Goal: Navigation & Orientation: Find specific page/section

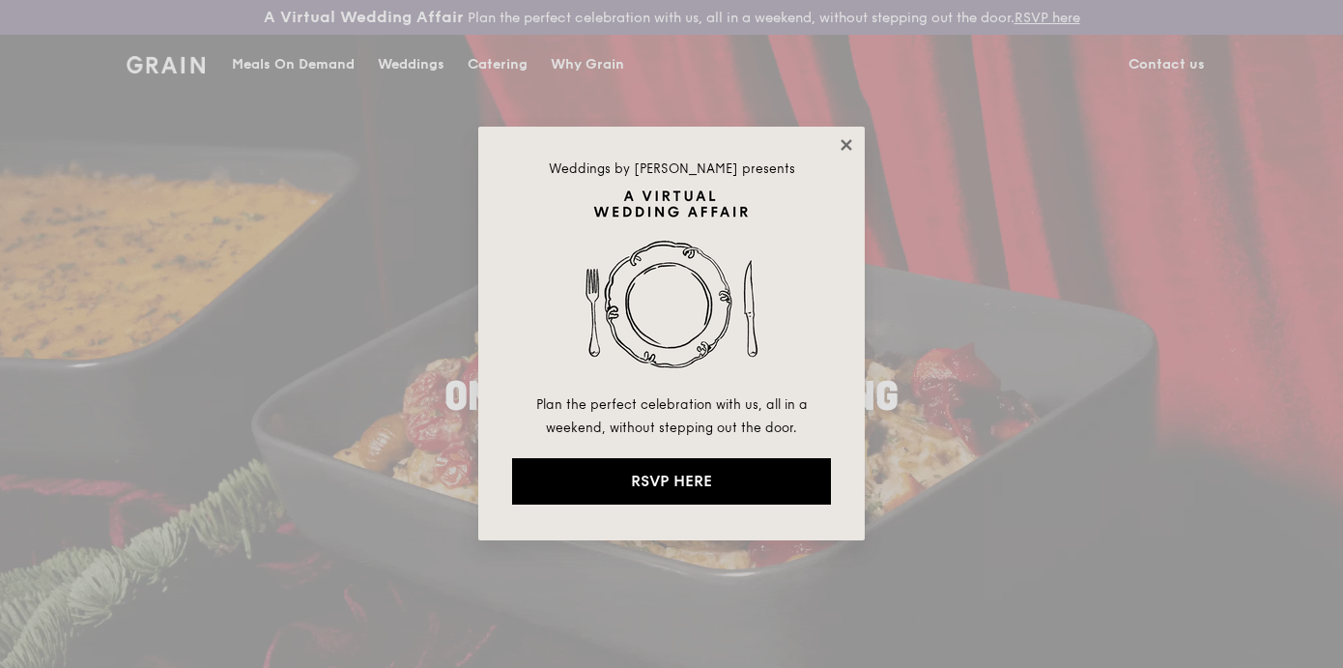
click at [842, 147] on icon at bounding box center [846, 144] width 17 height 17
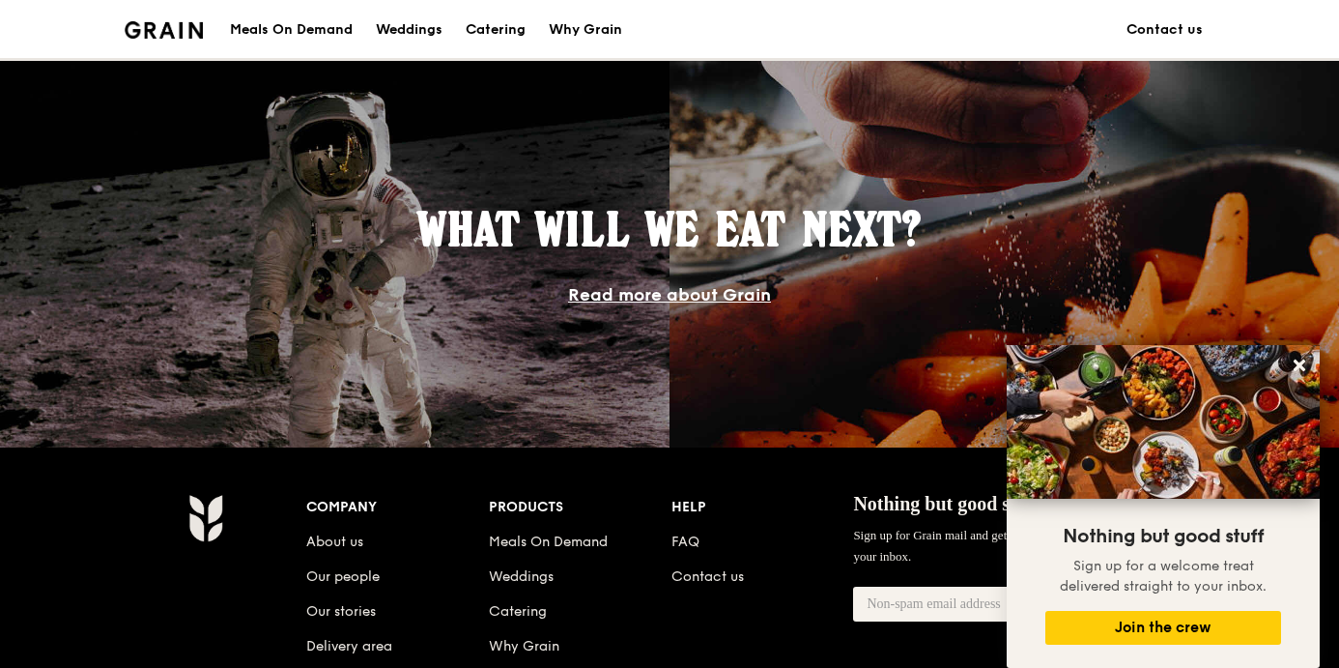
scroll to position [1597, 0]
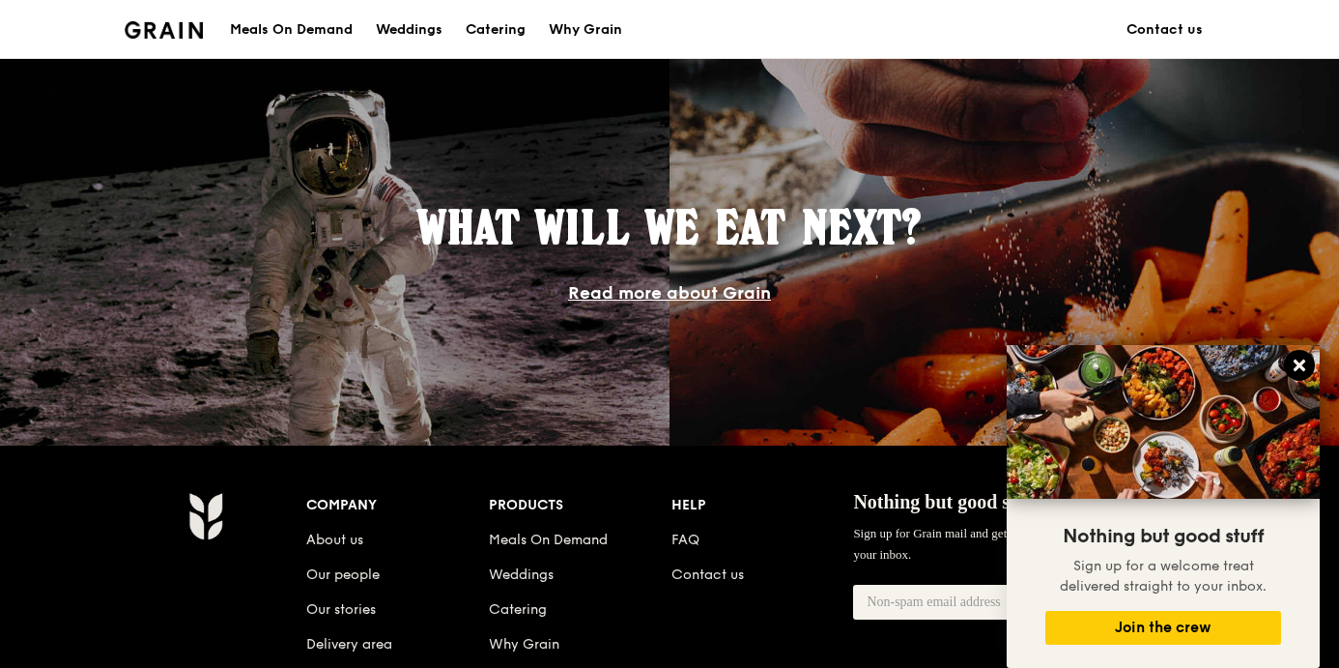
click at [1301, 369] on icon at bounding box center [1299, 365] width 17 height 17
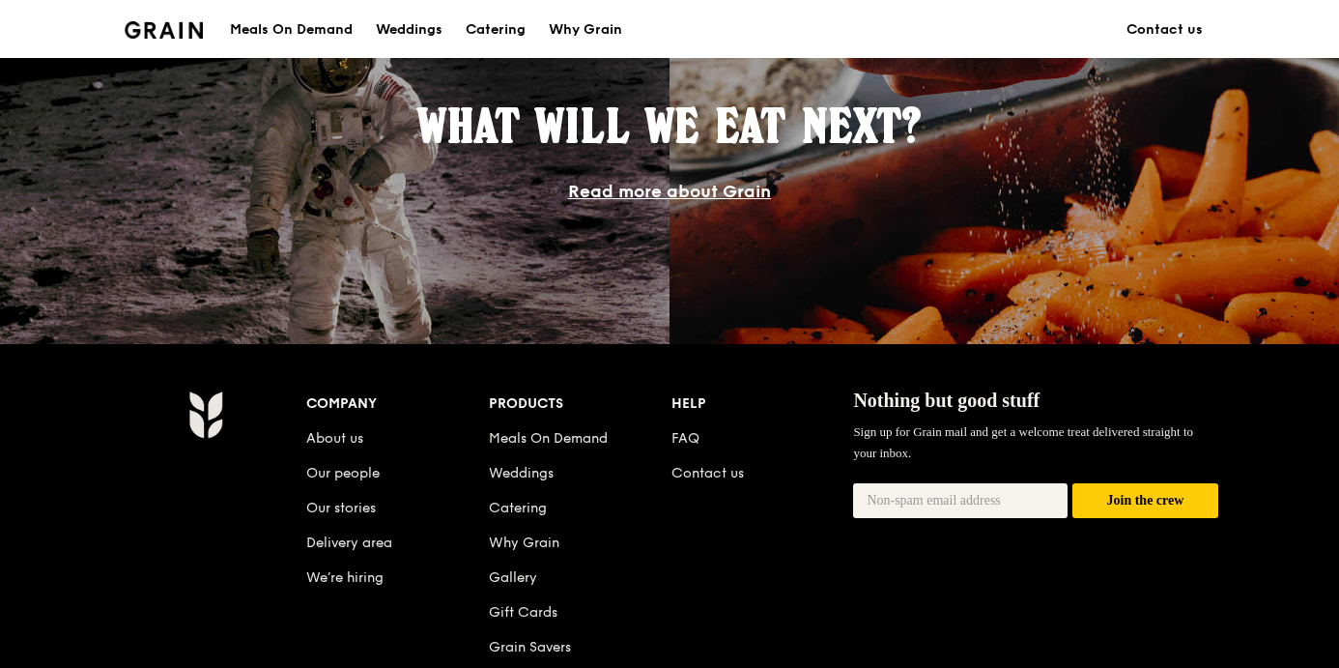
scroll to position [1703, 0]
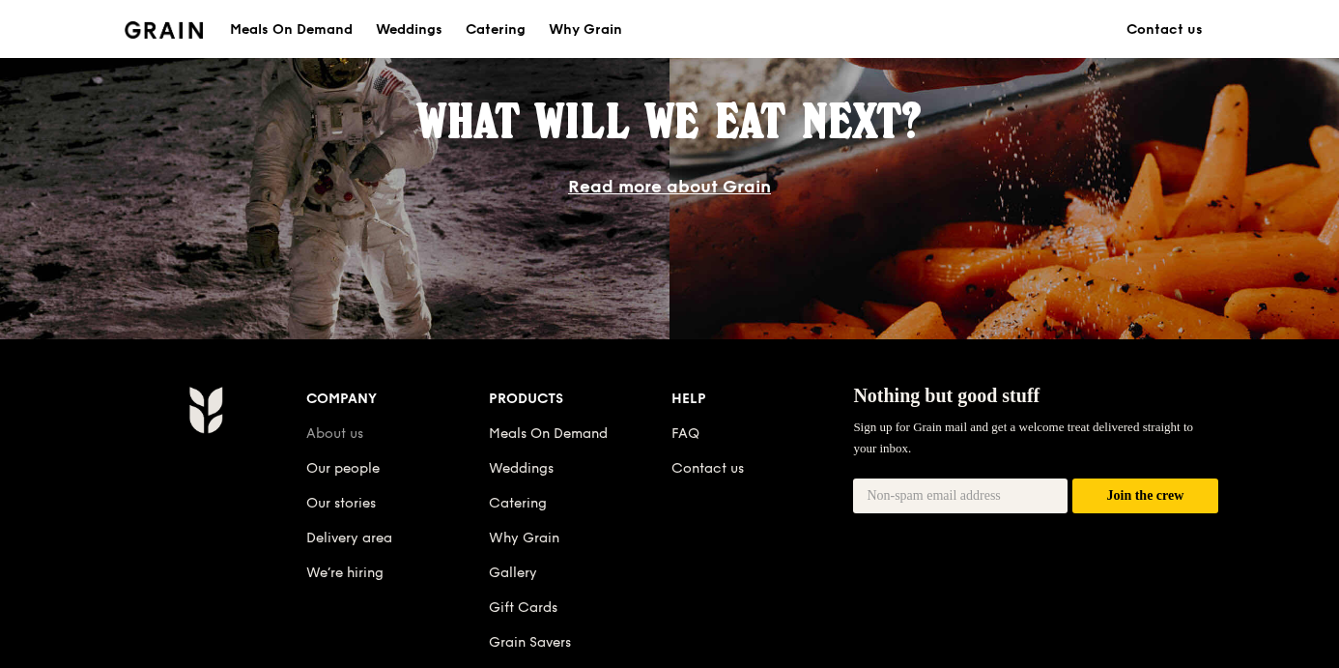
click at [342, 428] on link "About us" at bounding box center [334, 433] width 57 height 16
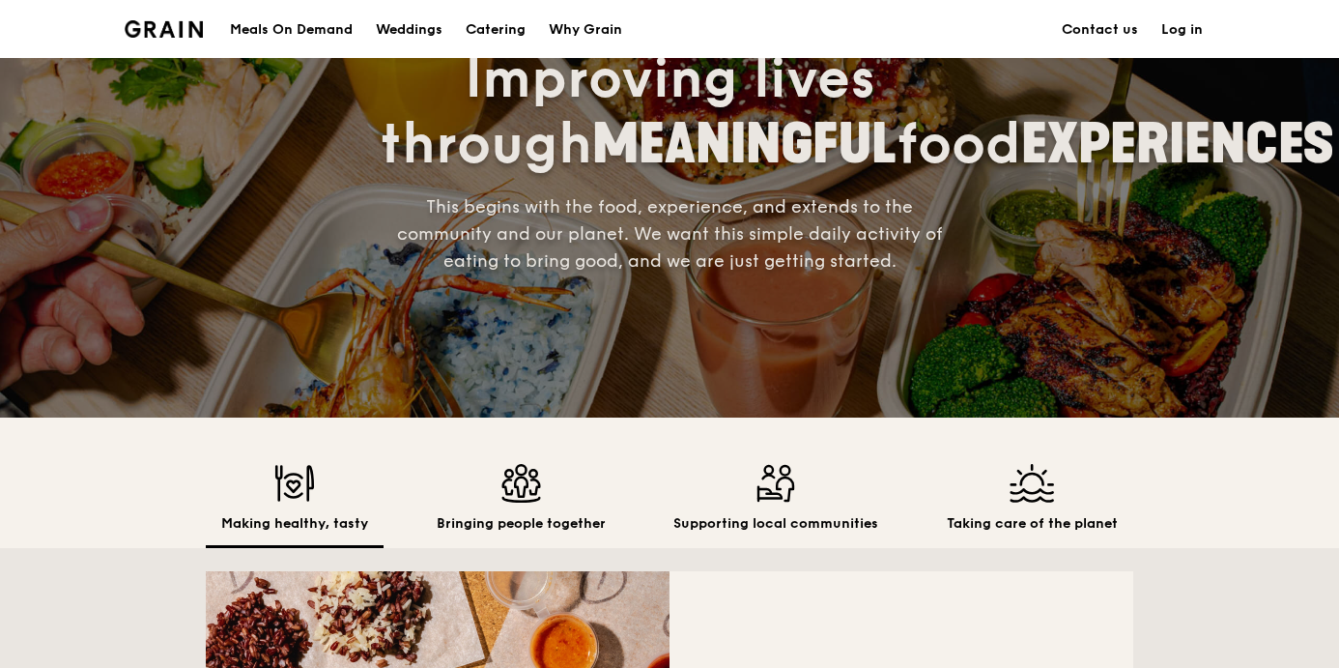
scroll to position [196, 0]
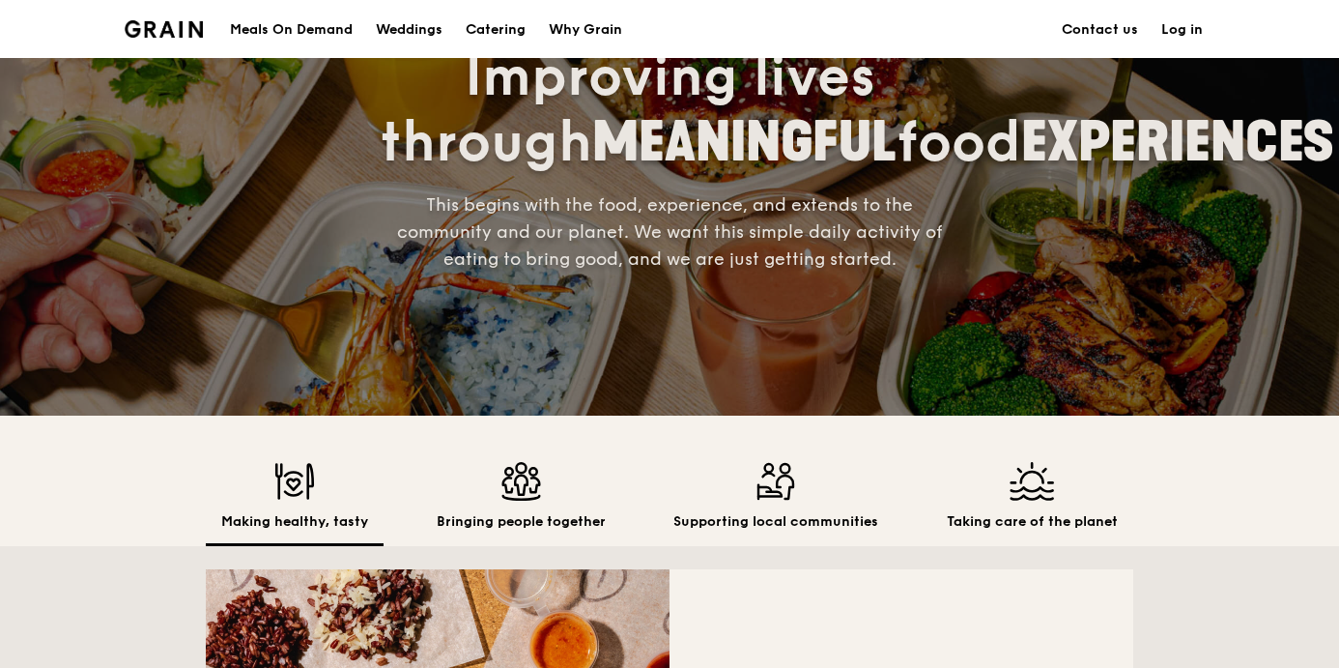
scroll to position [1703, 0]
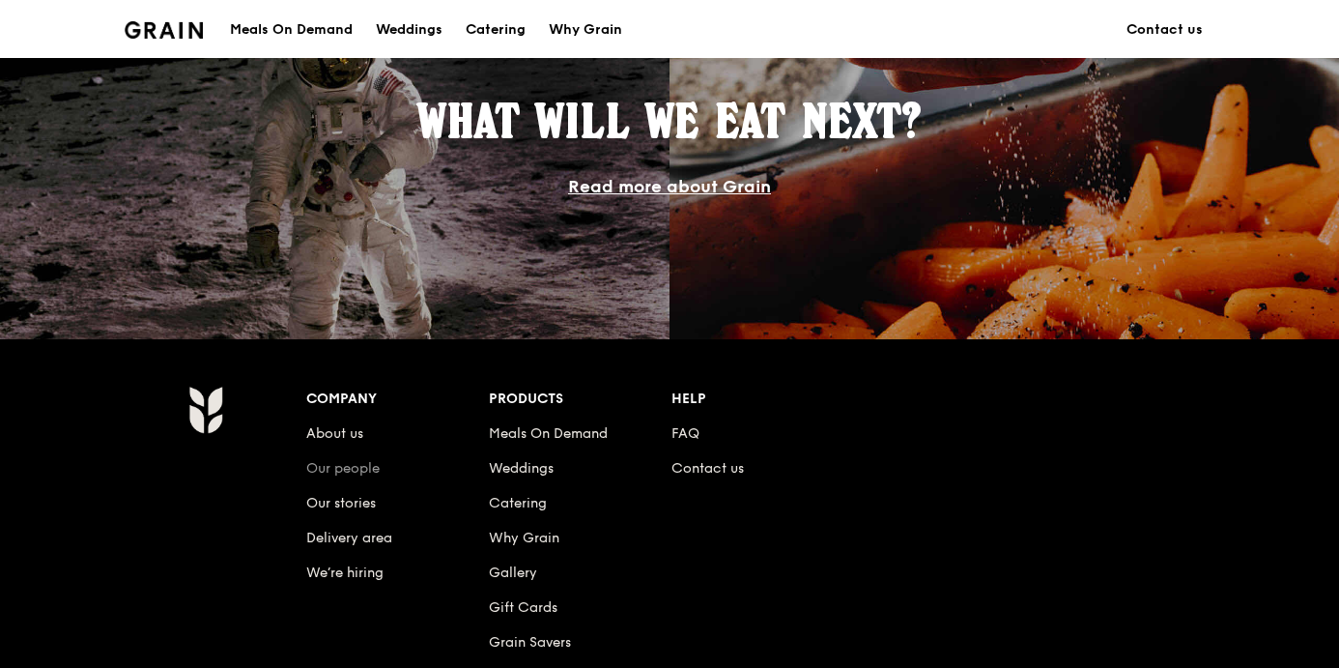
click at [349, 471] on link "Our people" at bounding box center [342, 468] width 73 height 16
click at [374, 498] on link "Our stories" at bounding box center [341, 503] width 70 height 16
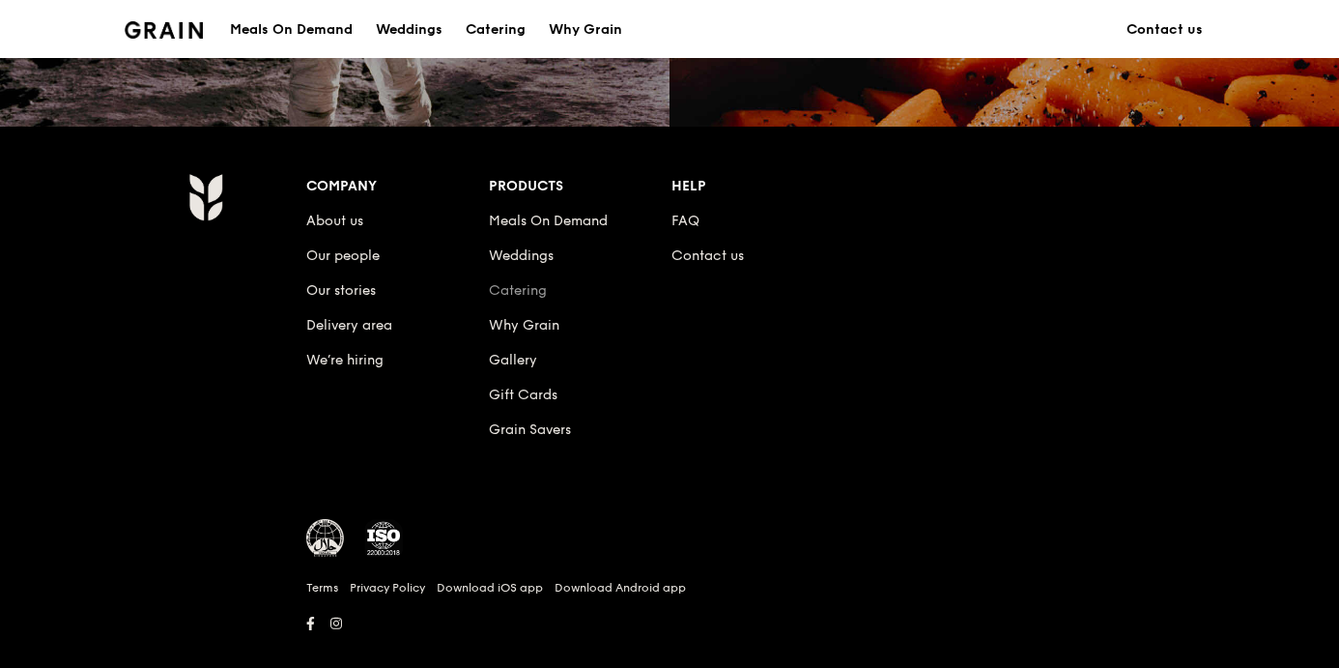
scroll to position [1946, 0]
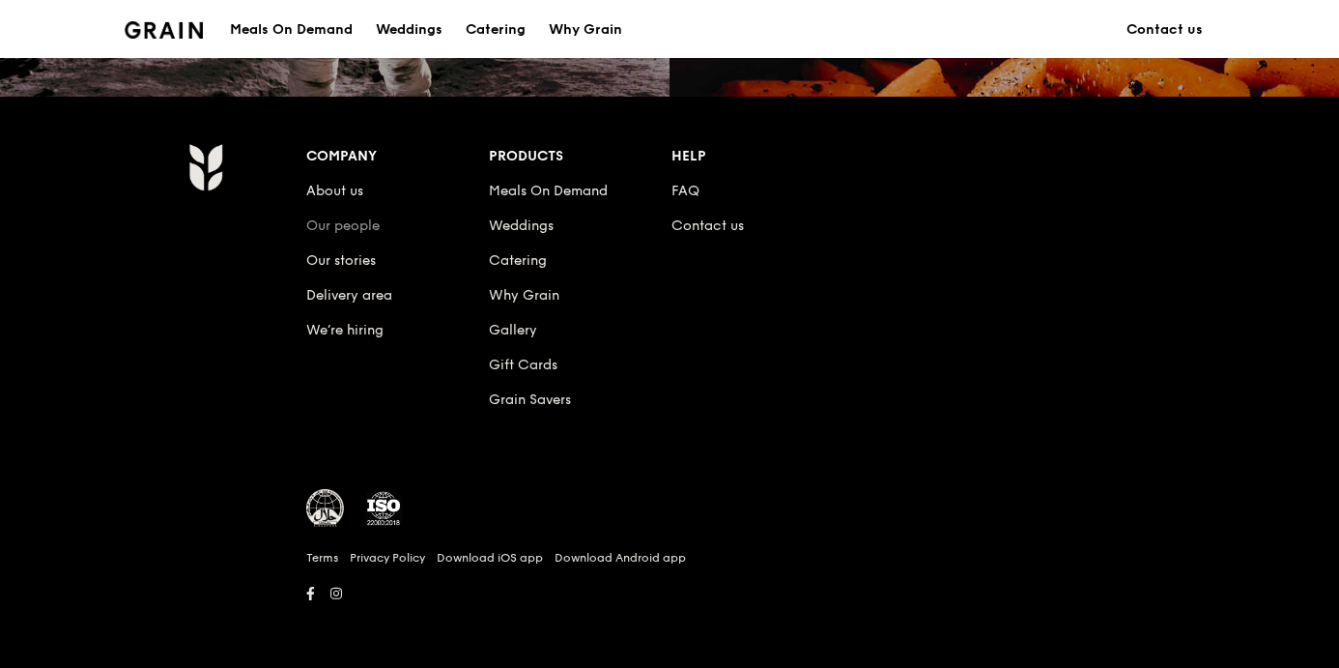
click at [355, 226] on link "Our people" at bounding box center [342, 225] width 73 height 16
